Goal: Task Accomplishment & Management: Use online tool/utility

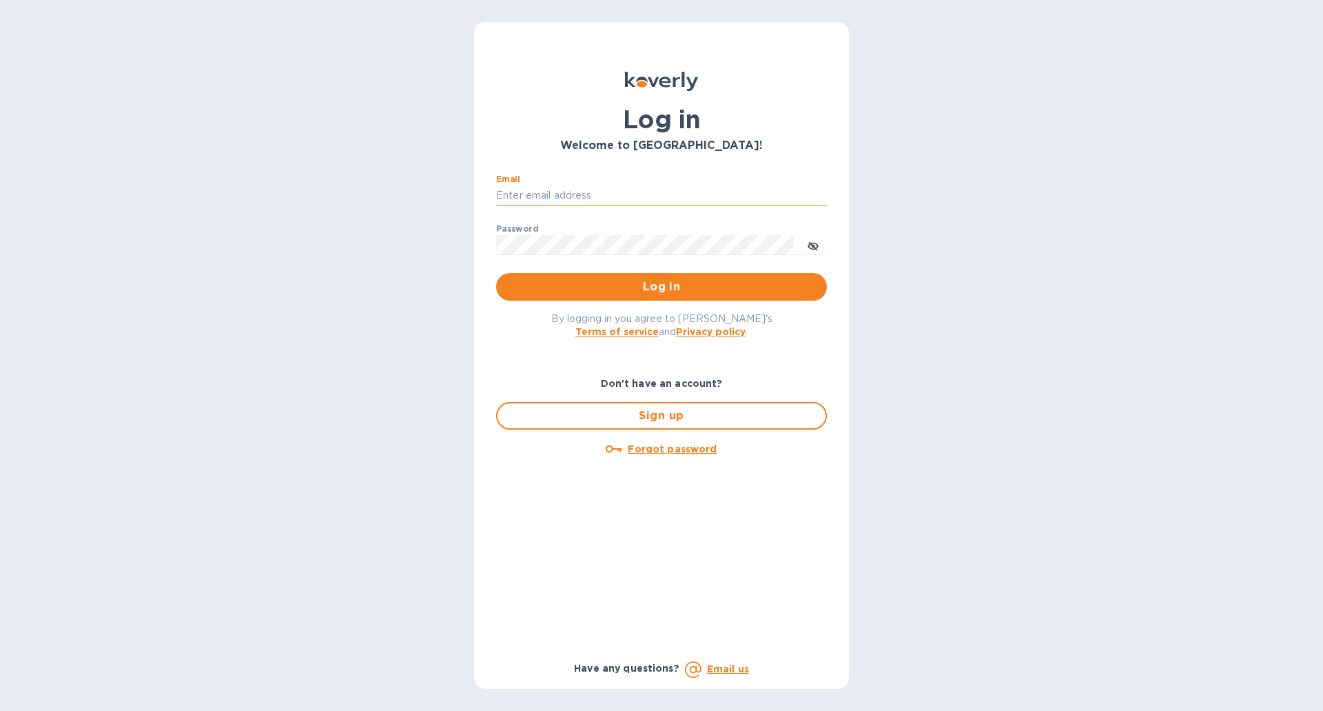
click at [615, 192] on input "Email" at bounding box center [661, 195] width 331 height 21
type input "ben@gkselections.com"
click at [496, 273] on button "Log in" at bounding box center [661, 287] width 331 height 28
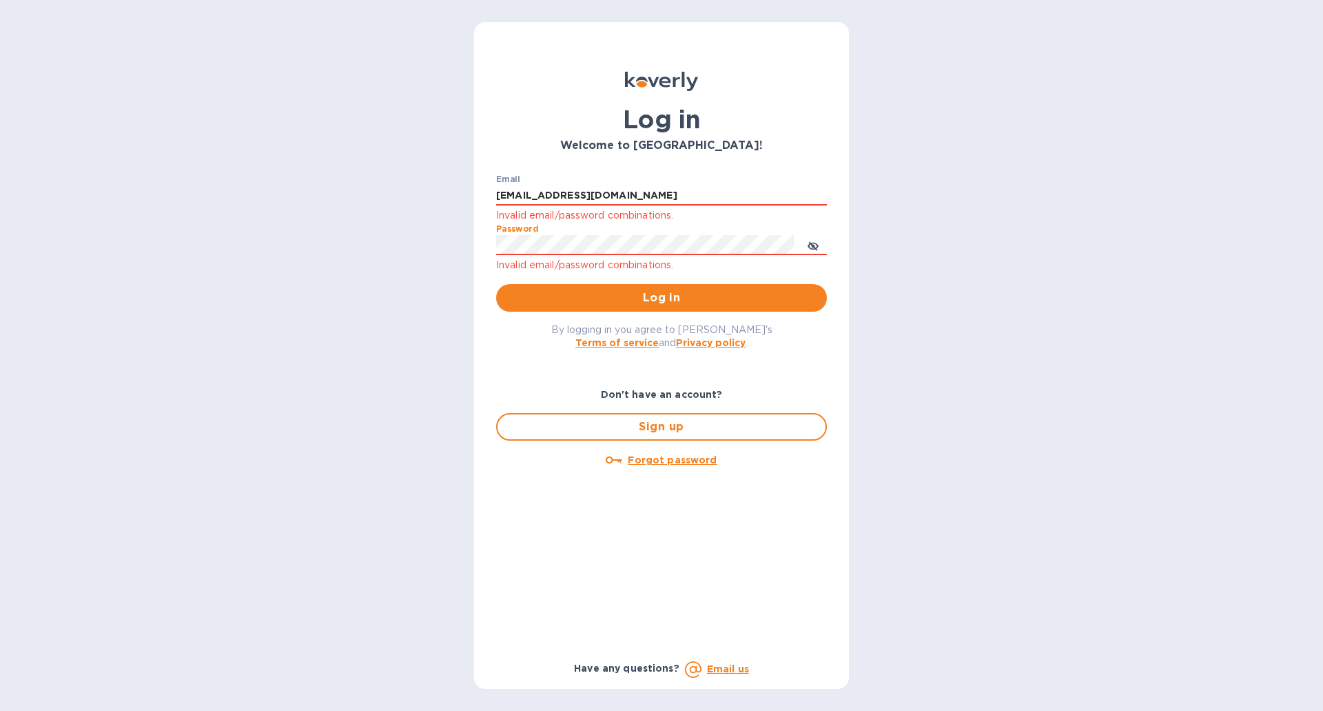
click at [496, 284] on button "Log in" at bounding box center [661, 298] width 331 height 28
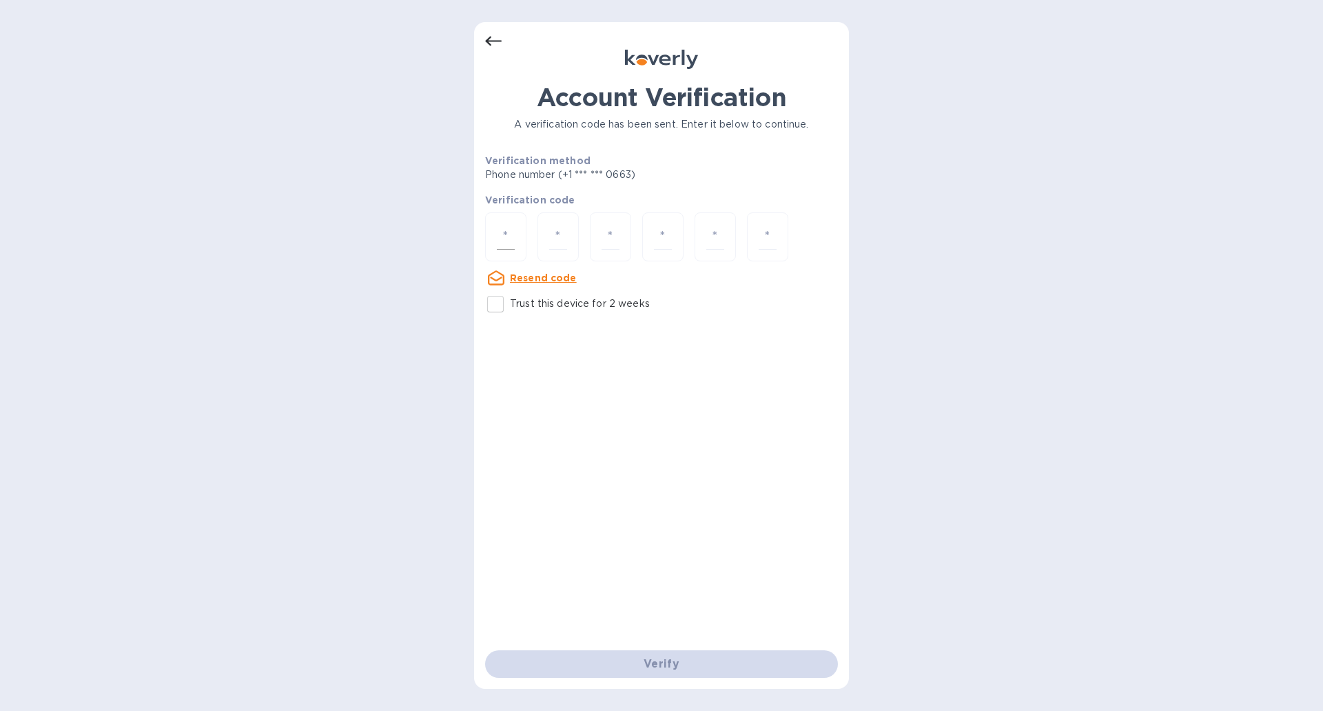
click at [508, 237] on input "number" at bounding box center [506, 237] width 18 height 26
type input "5"
type input "0"
type input "4"
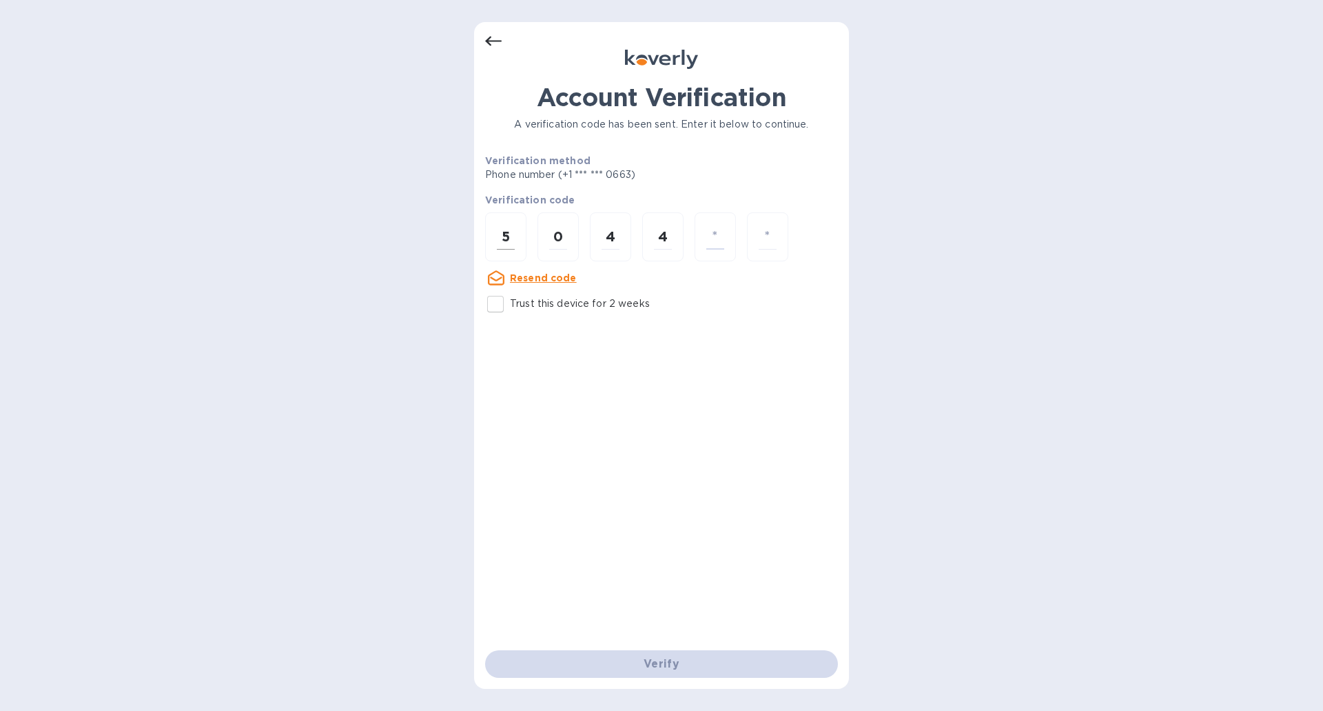
type input "4"
type input "0"
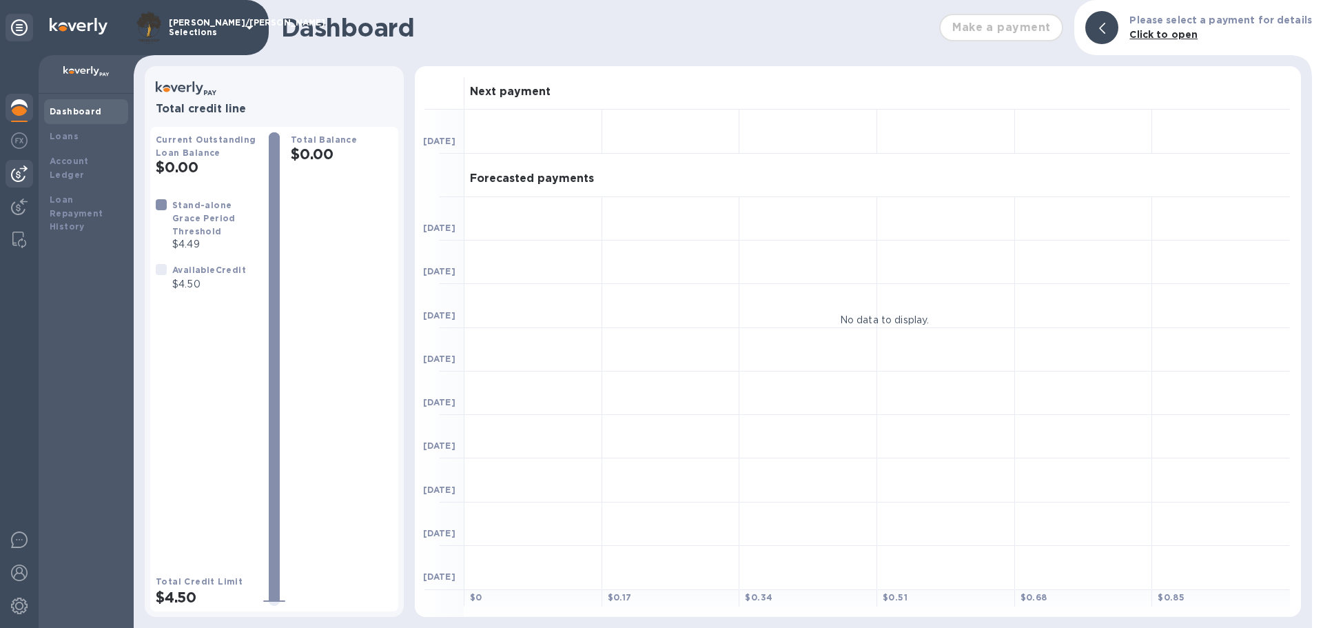
click at [26, 172] on img at bounding box center [19, 173] width 17 height 17
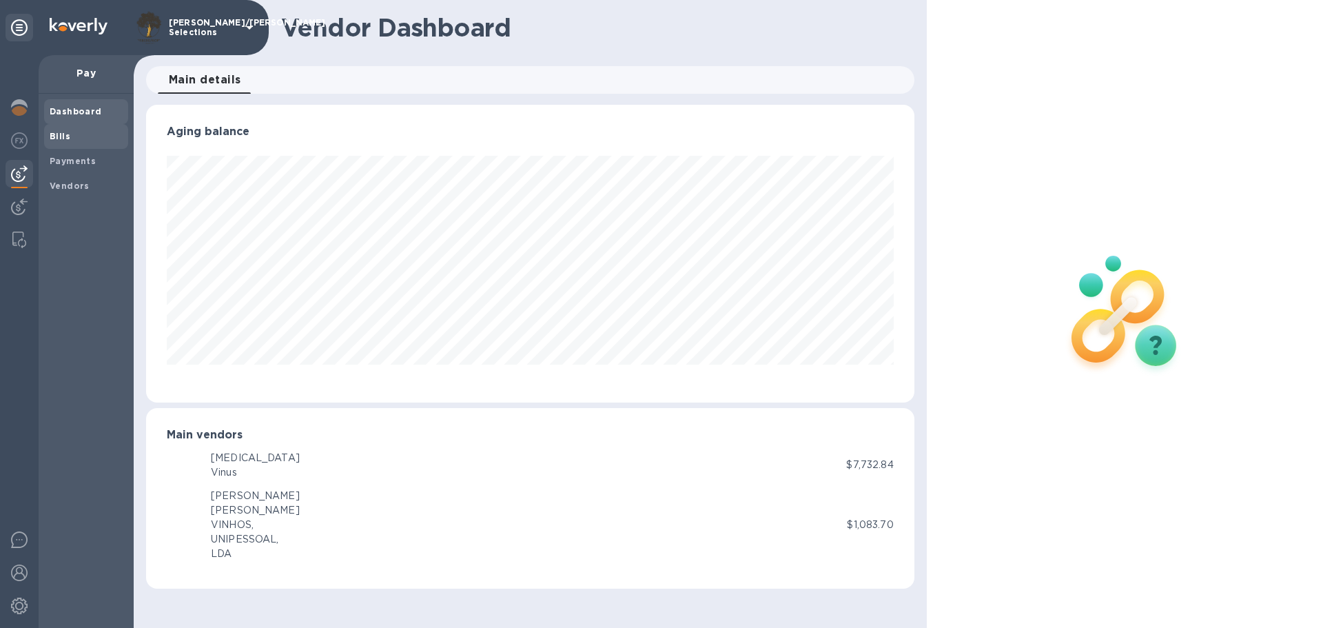
scroll to position [298, 768]
click at [66, 140] on b "Bills" at bounding box center [60, 136] width 21 height 10
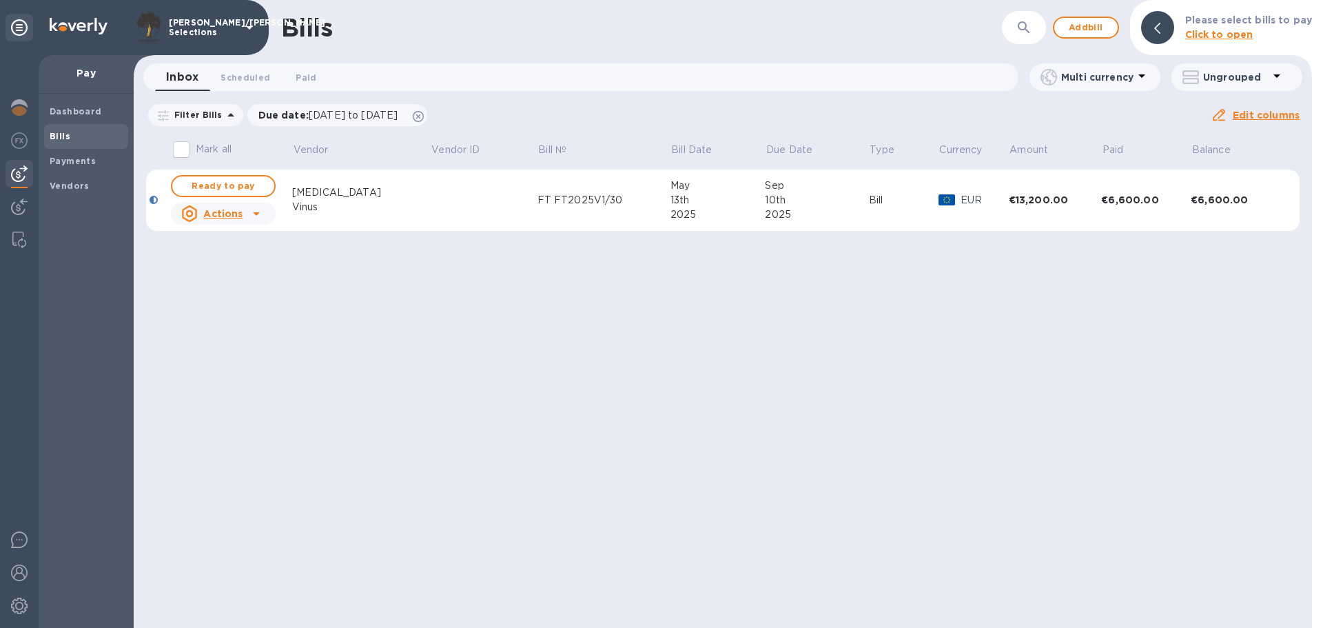
click at [87, 132] on span "Bills" at bounding box center [86, 137] width 73 height 14
click at [26, 171] on img at bounding box center [19, 173] width 17 height 17
click at [1115, 26] on button "Add bill" at bounding box center [1086, 28] width 66 height 22
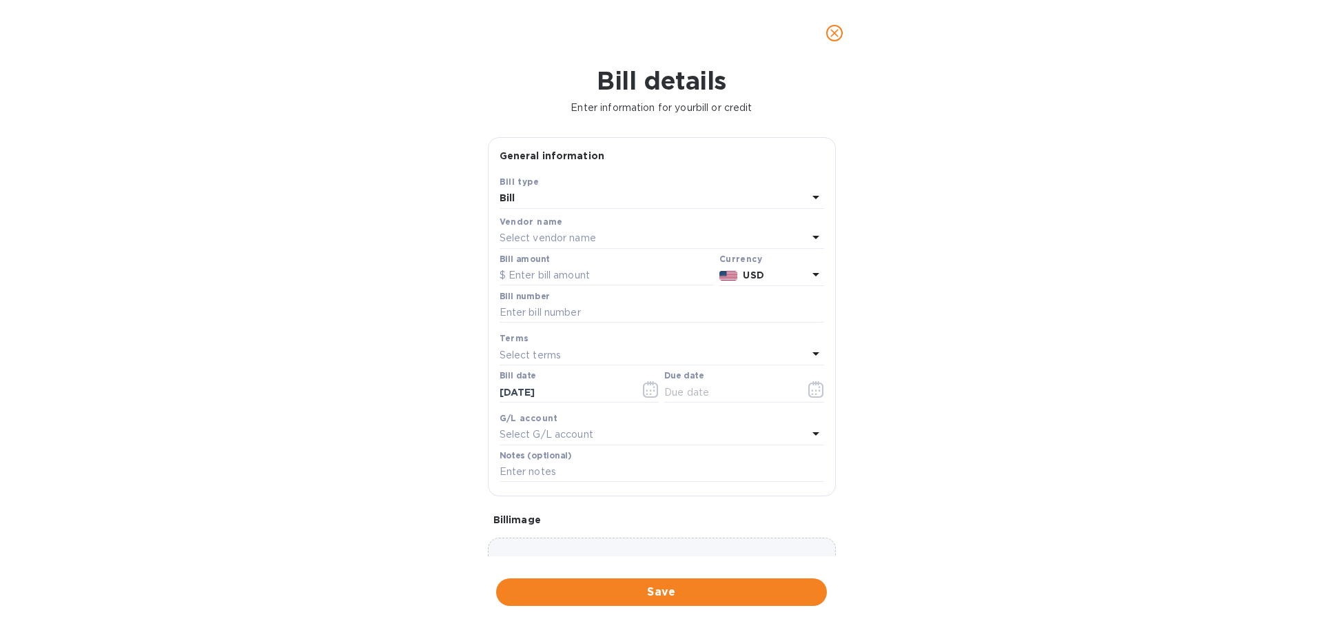
click at [605, 236] on div "Select vendor name" at bounding box center [654, 238] width 308 height 19
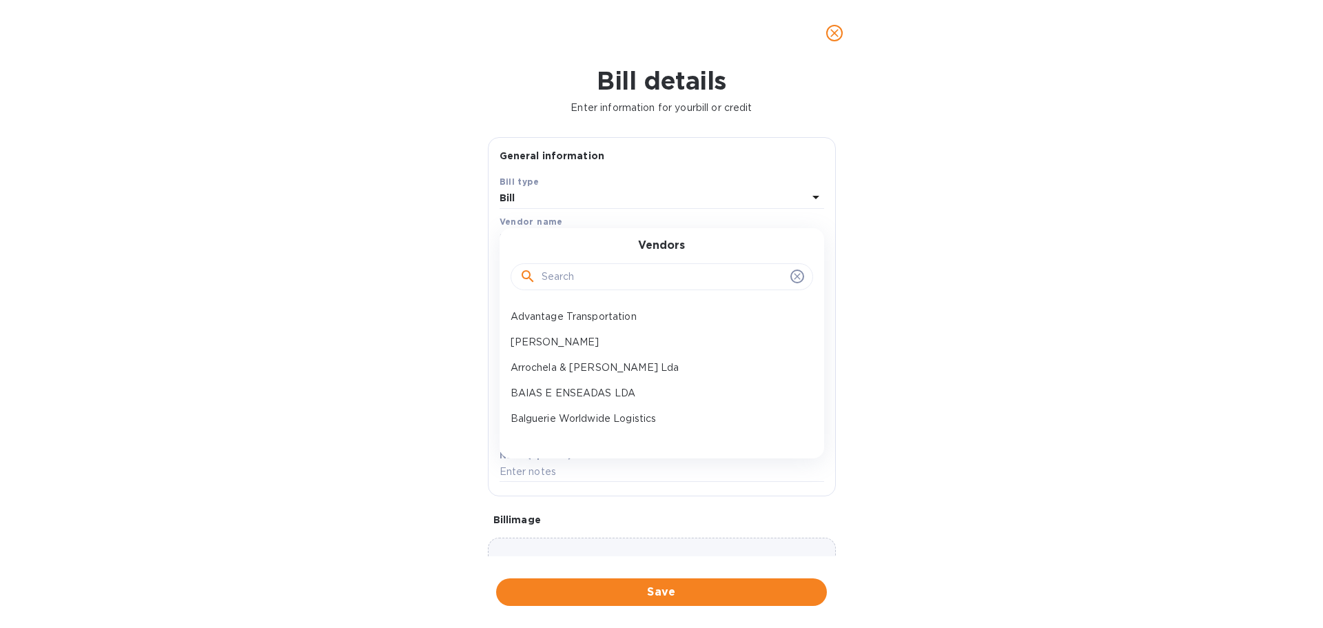
click at [592, 270] on input "text" at bounding box center [663, 277] width 243 height 21
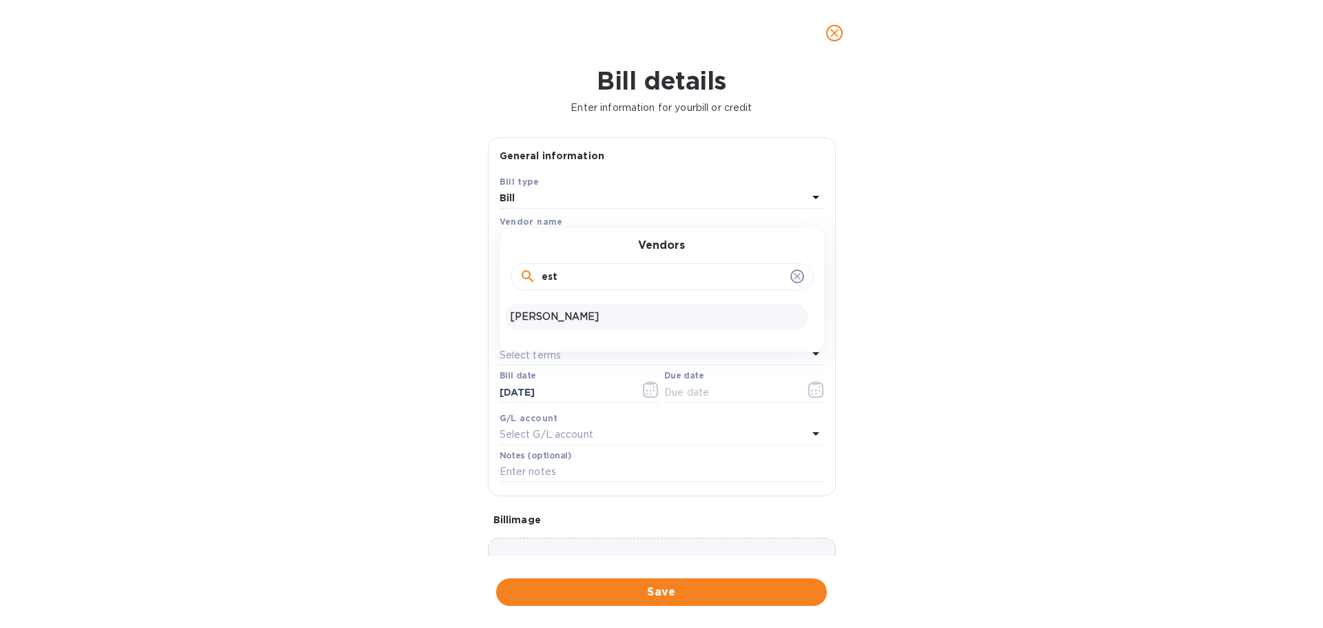
type input "est"
click at [583, 318] on p "Susana Esteban" at bounding box center [657, 316] width 292 height 14
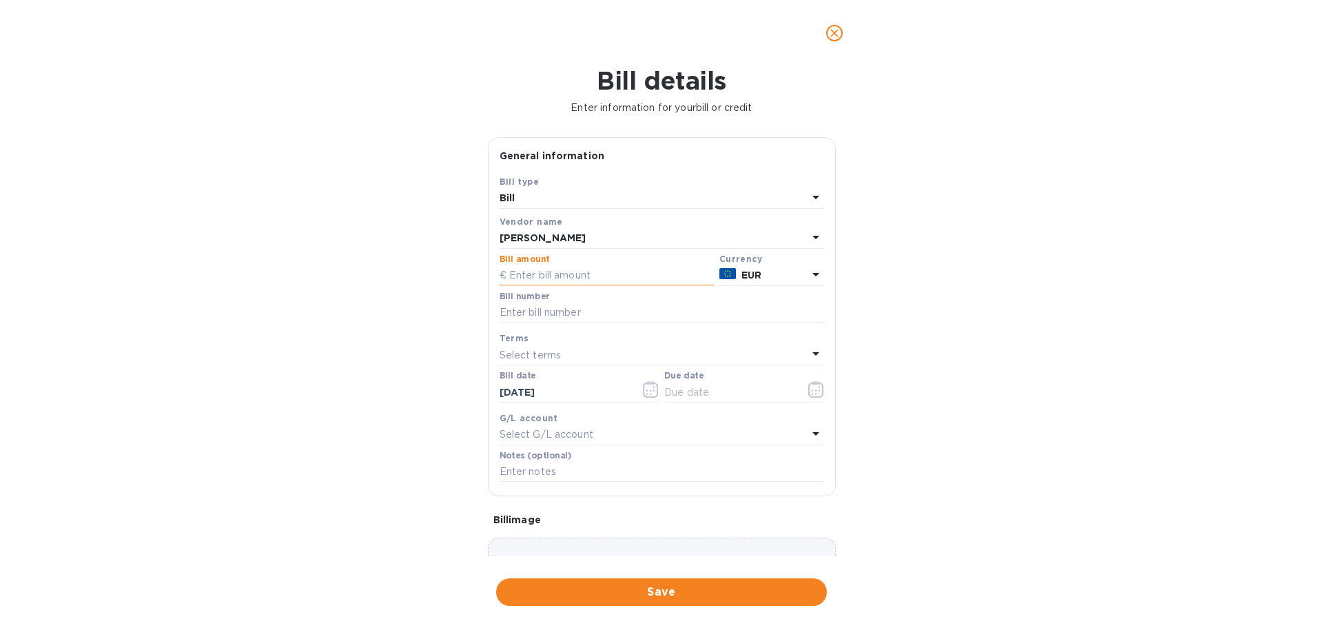
click at [554, 283] on input "text" at bounding box center [607, 275] width 214 height 21
type input "8"
type input "9,806.98"
click at [616, 321] on input "text" at bounding box center [662, 313] width 325 height 21
type input "FT 2025/47"
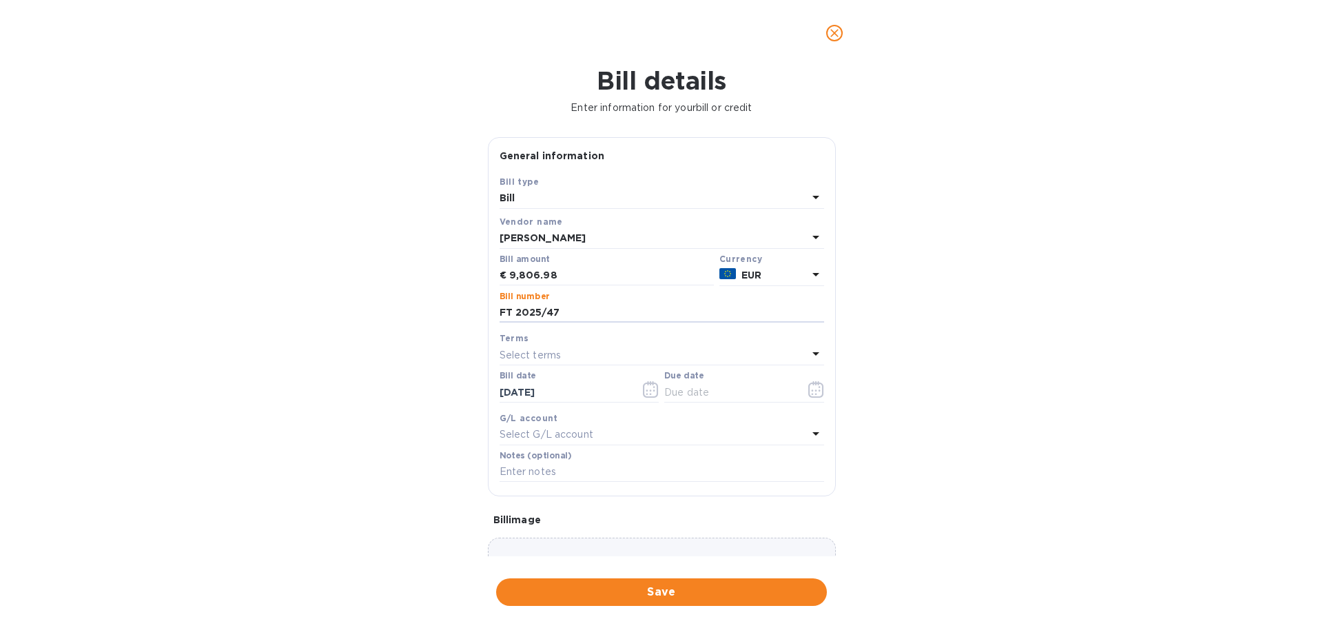
click at [593, 350] on div "Select terms" at bounding box center [654, 354] width 308 height 19
click at [562, 526] on div "Due on Delivery" at bounding box center [656, 536] width 303 height 26
type input "09/04/2025"
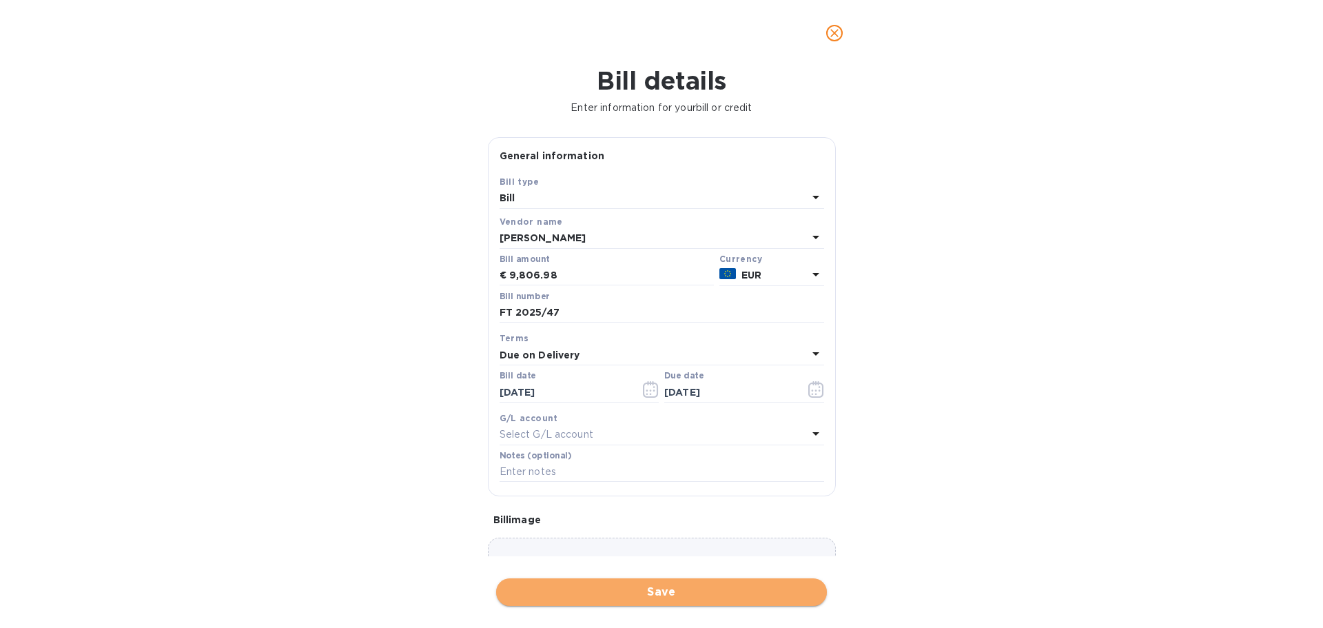
click at [673, 587] on span "Save" at bounding box center [661, 592] width 309 height 17
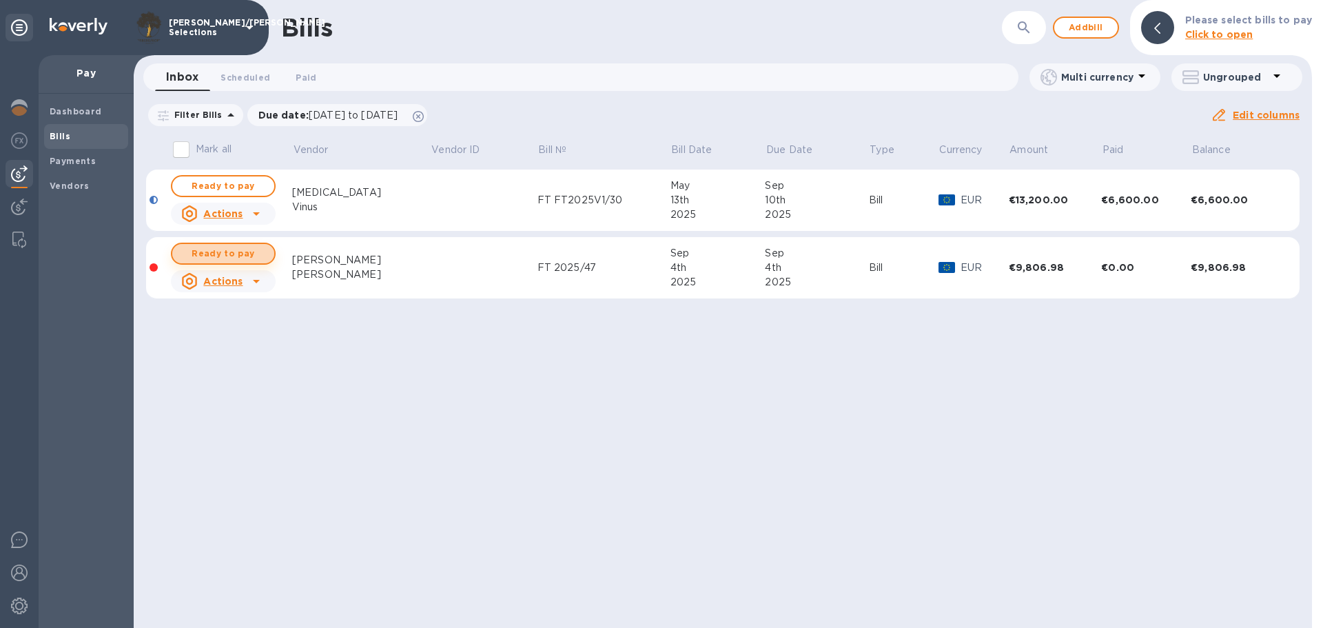
click at [242, 250] on span "Ready to pay" at bounding box center [223, 253] width 80 height 17
click at [237, 259] on span "Ready to pay" at bounding box center [223, 253] width 80 height 17
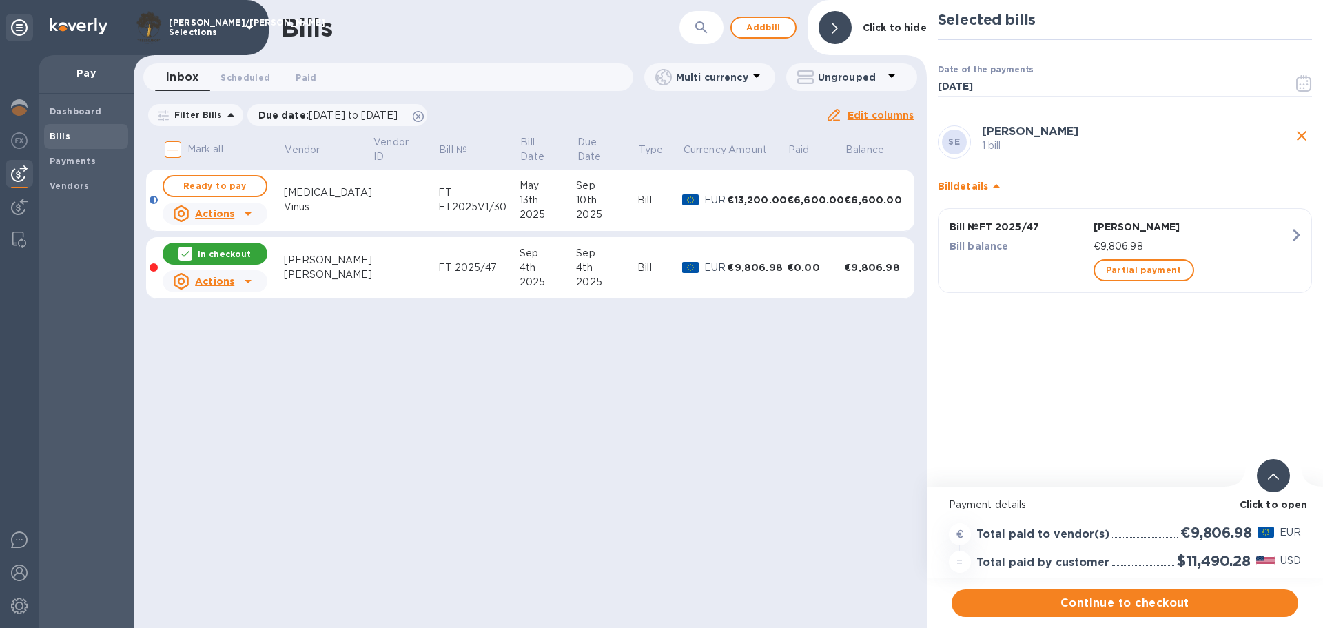
click at [1270, 505] on b "Click to open" at bounding box center [1274, 504] width 68 height 11
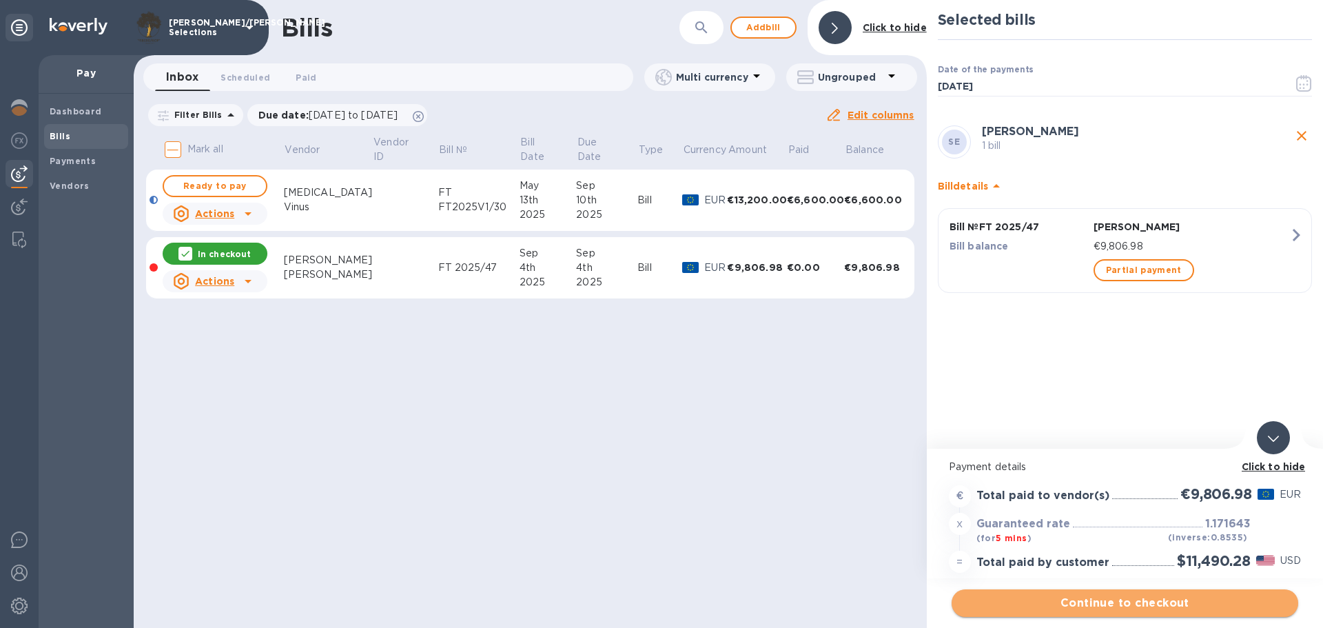
click at [1192, 600] on span "Continue to checkout" at bounding box center [1125, 603] width 325 height 17
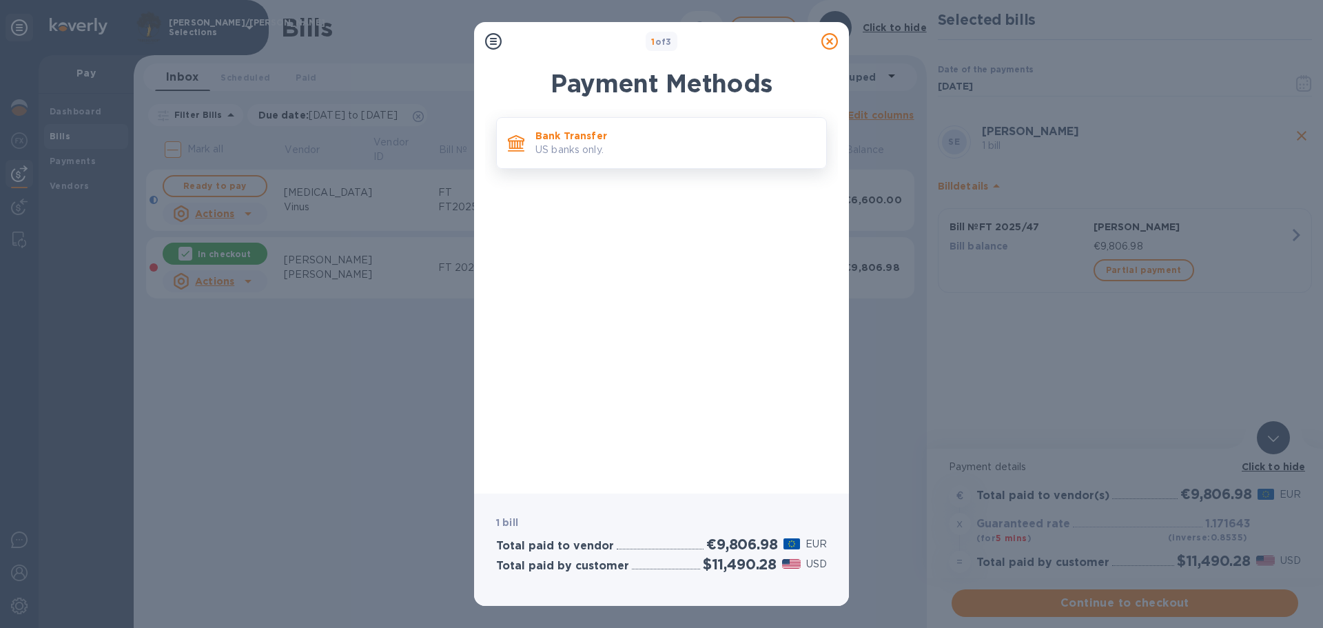
click at [594, 158] on div "Bank Transfer US banks only." at bounding box center [675, 142] width 291 height 39
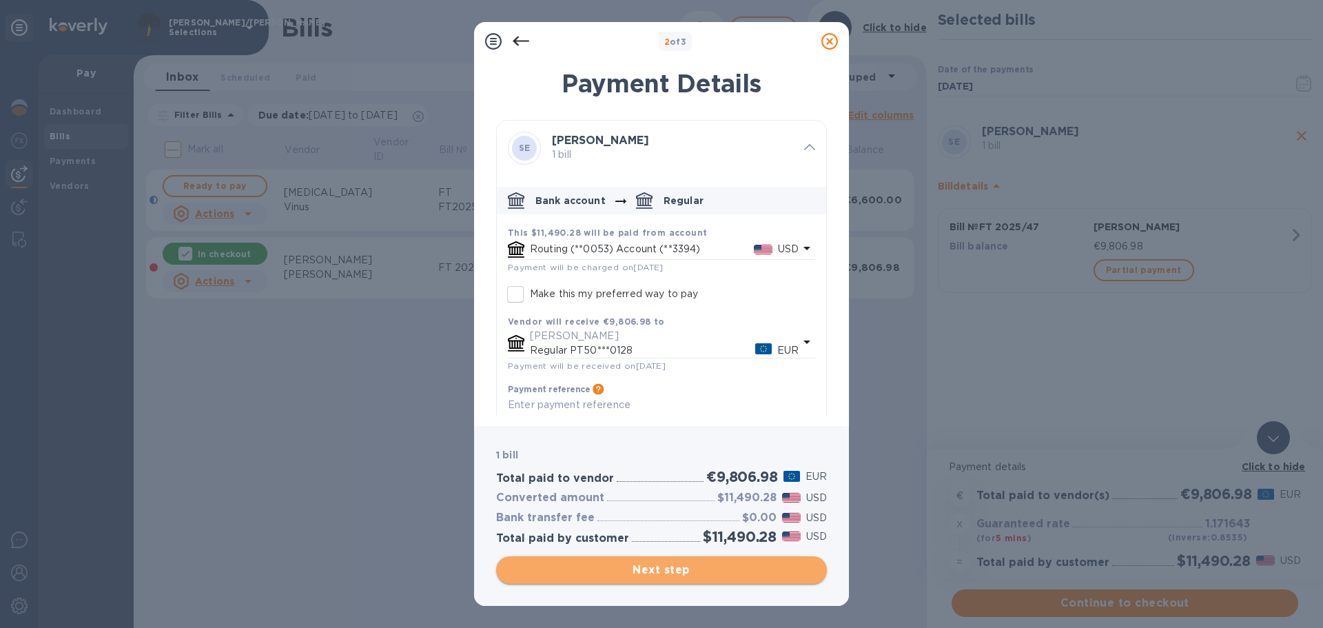
click at [666, 562] on span "Next step" at bounding box center [661, 570] width 309 height 17
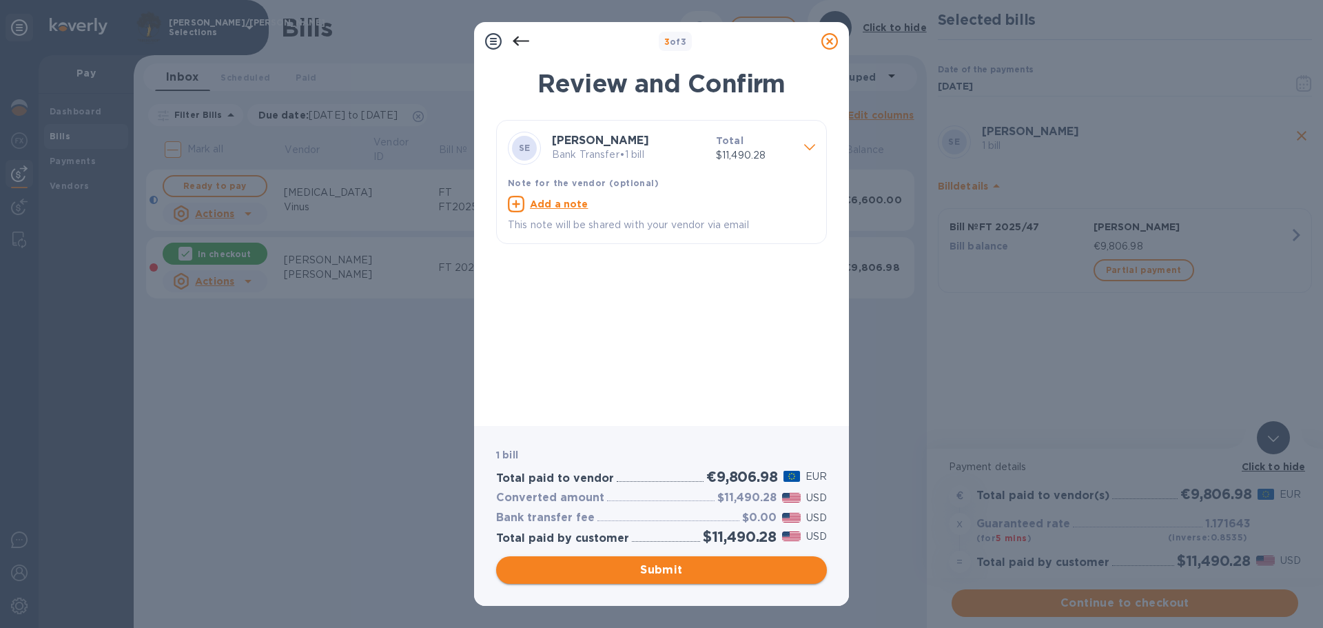
click at [687, 562] on span "Submit" at bounding box center [661, 570] width 309 height 17
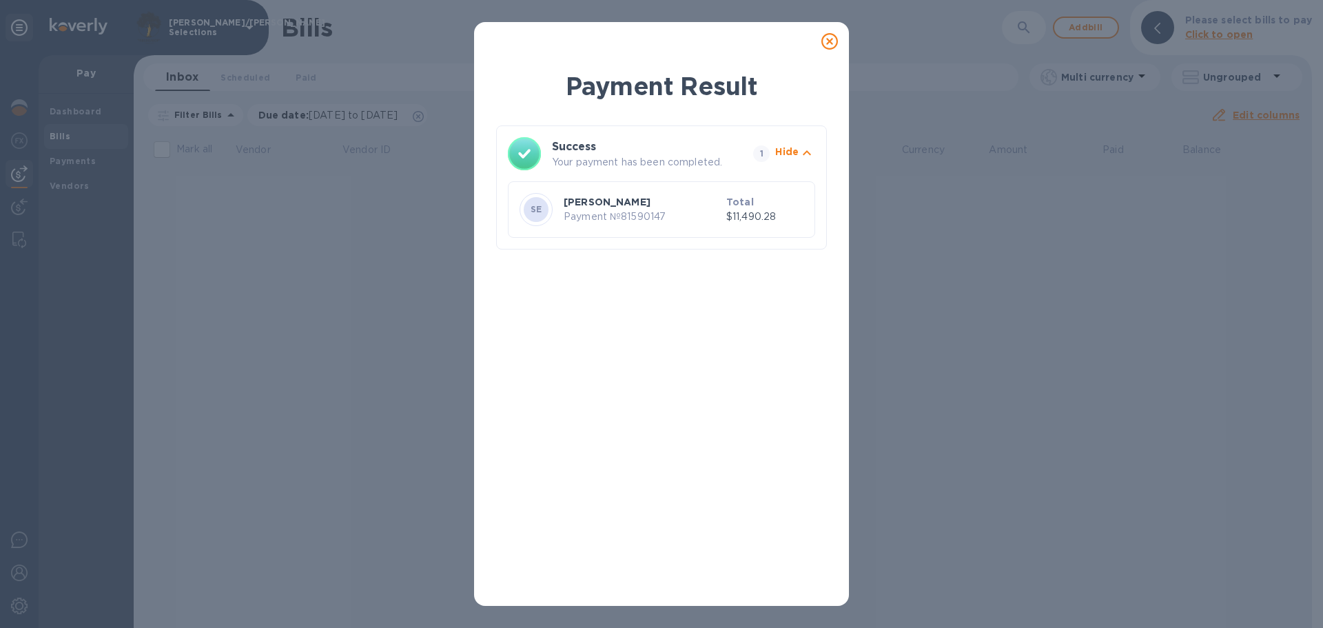
click at [829, 41] on icon at bounding box center [830, 41] width 17 height 17
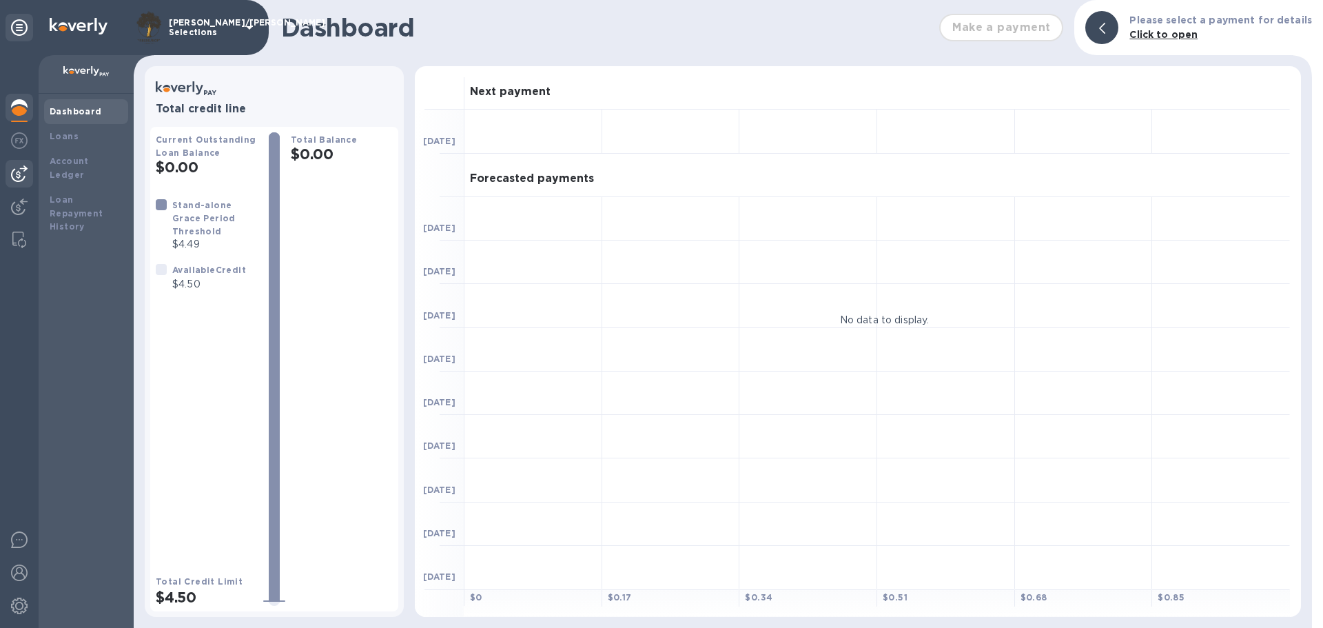
click at [30, 171] on div at bounding box center [20, 174] width 28 height 28
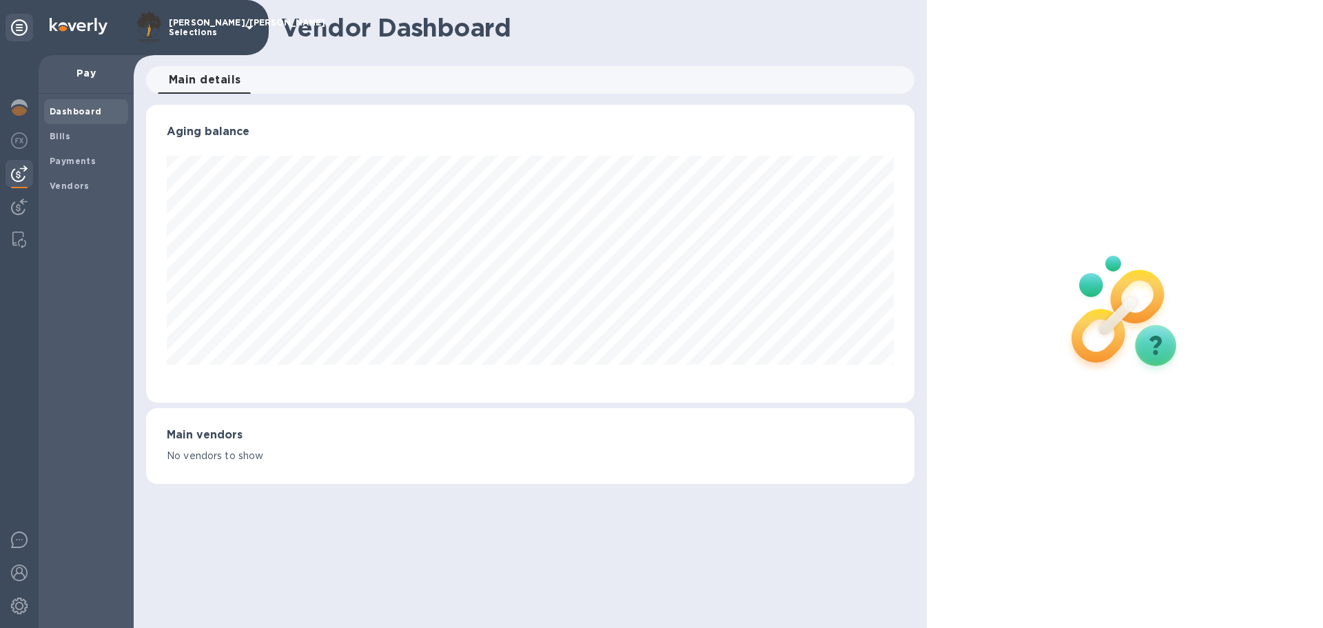
scroll to position [298, 768]
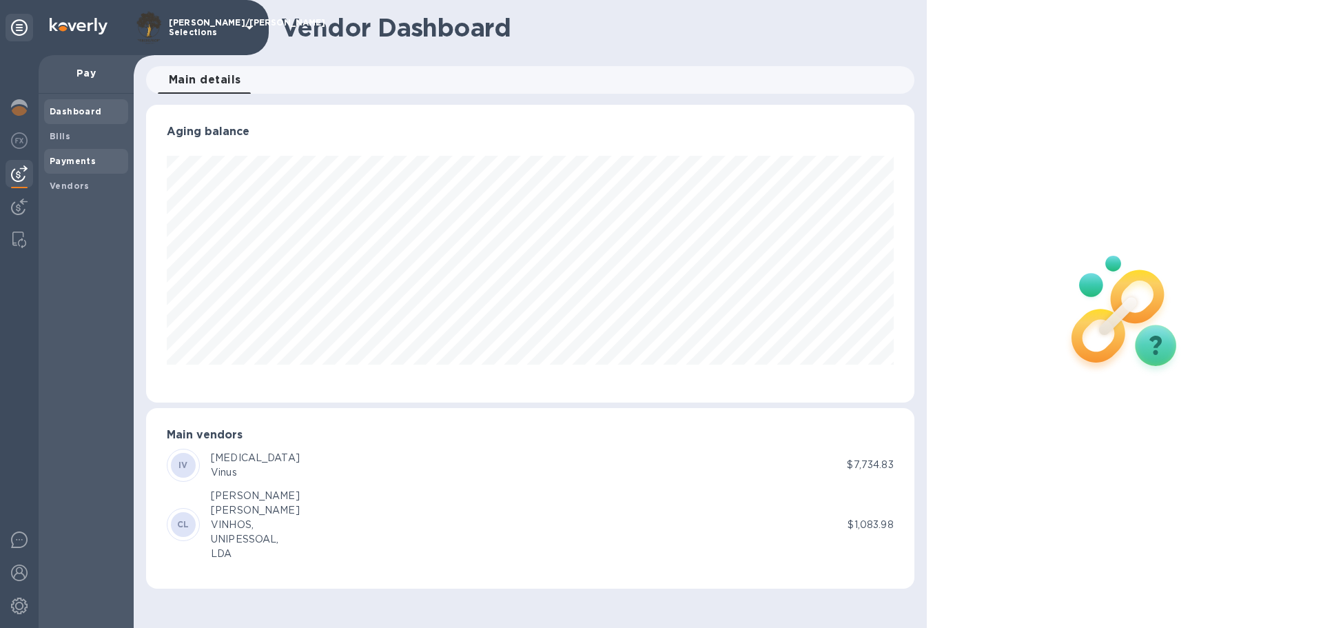
click at [77, 172] on div "Dashboard Bills Payments Vendors" at bounding box center [86, 148] width 84 height 99
click at [81, 164] on b "Payments" at bounding box center [73, 161] width 46 height 10
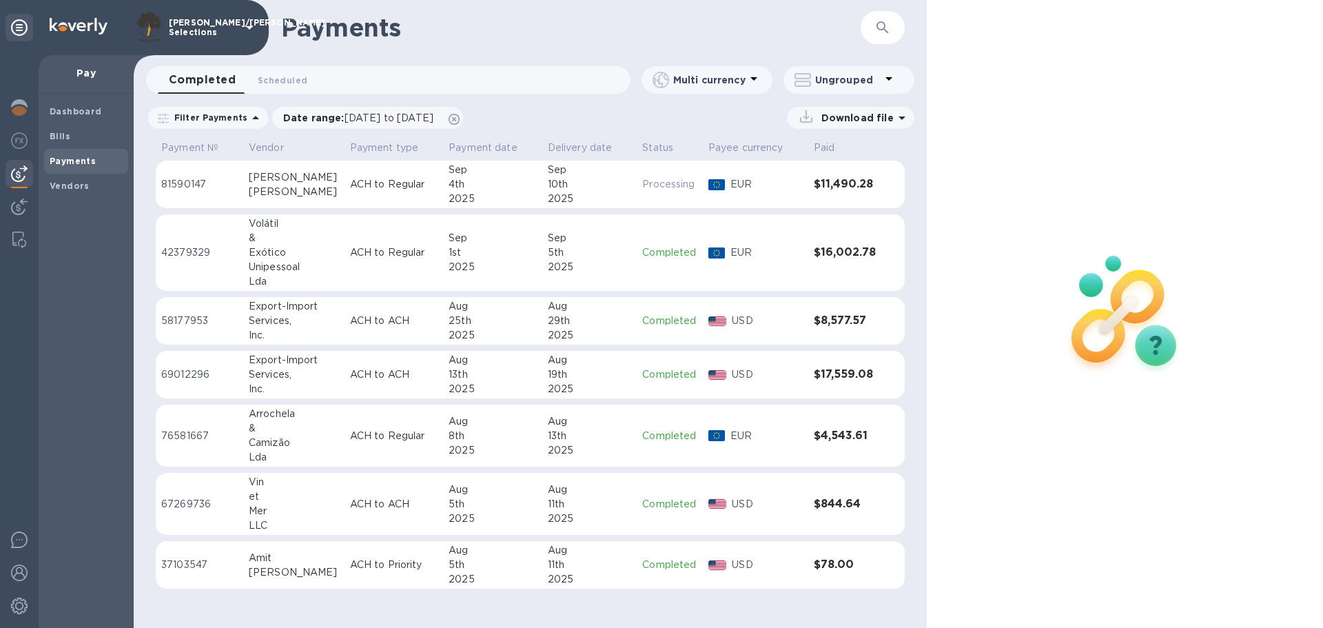
click at [849, 239] on td "$16,002.78" at bounding box center [846, 252] width 74 height 77
